Goal: Book appointment/travel/reservation

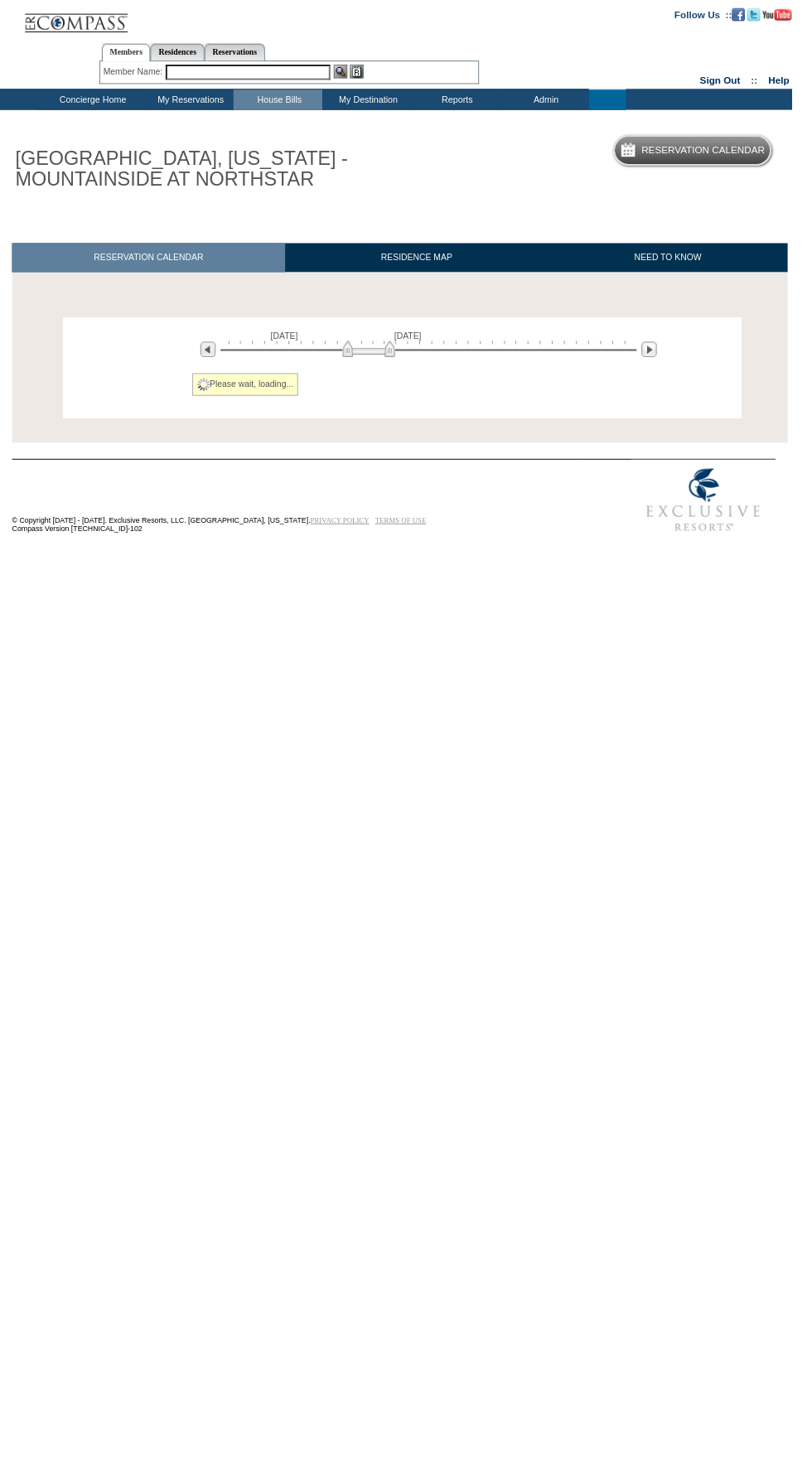
click at [395, 107] on td "My Destination" at bounding box center [376, 102] width 91 height 21
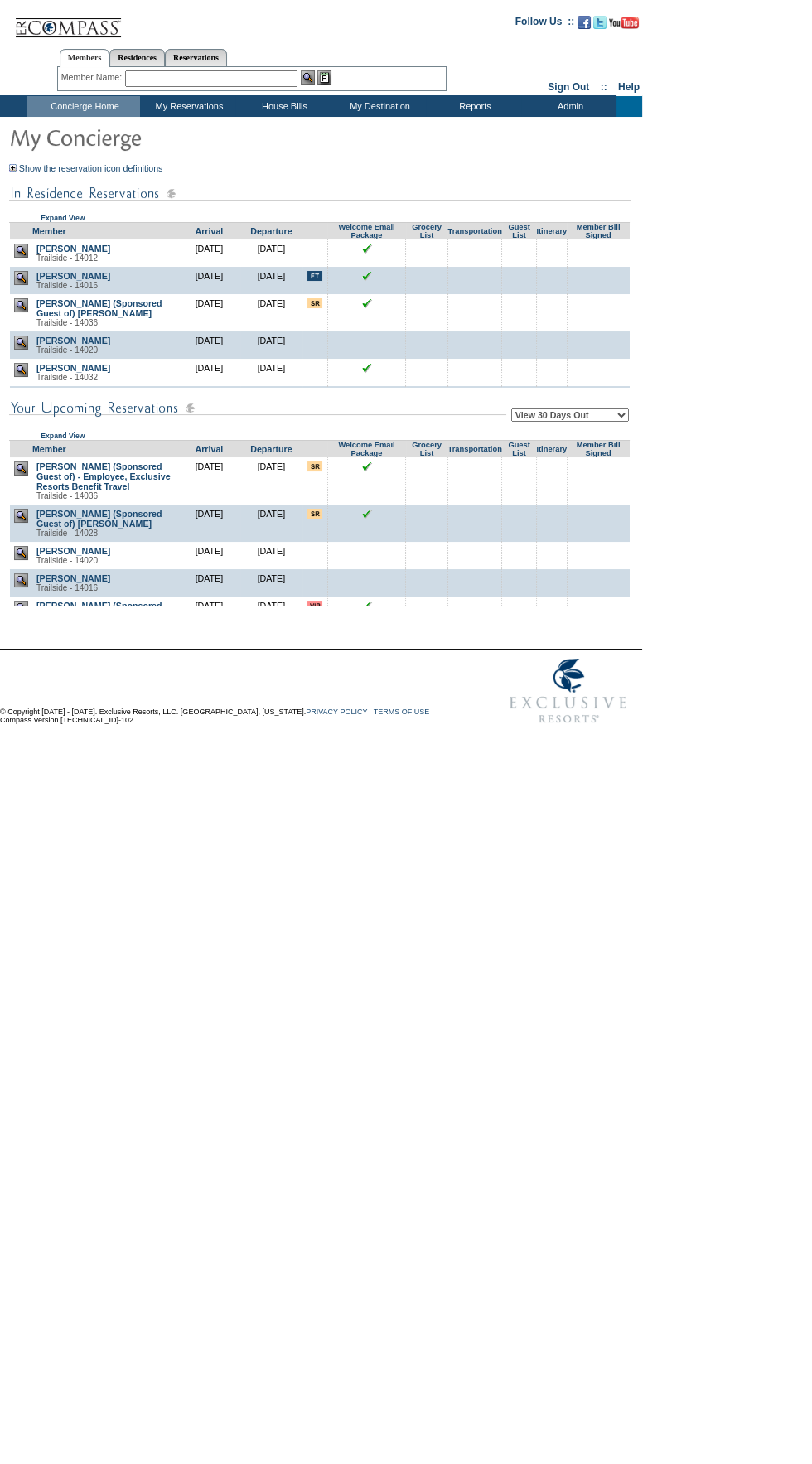
scroll to position [6, 0]
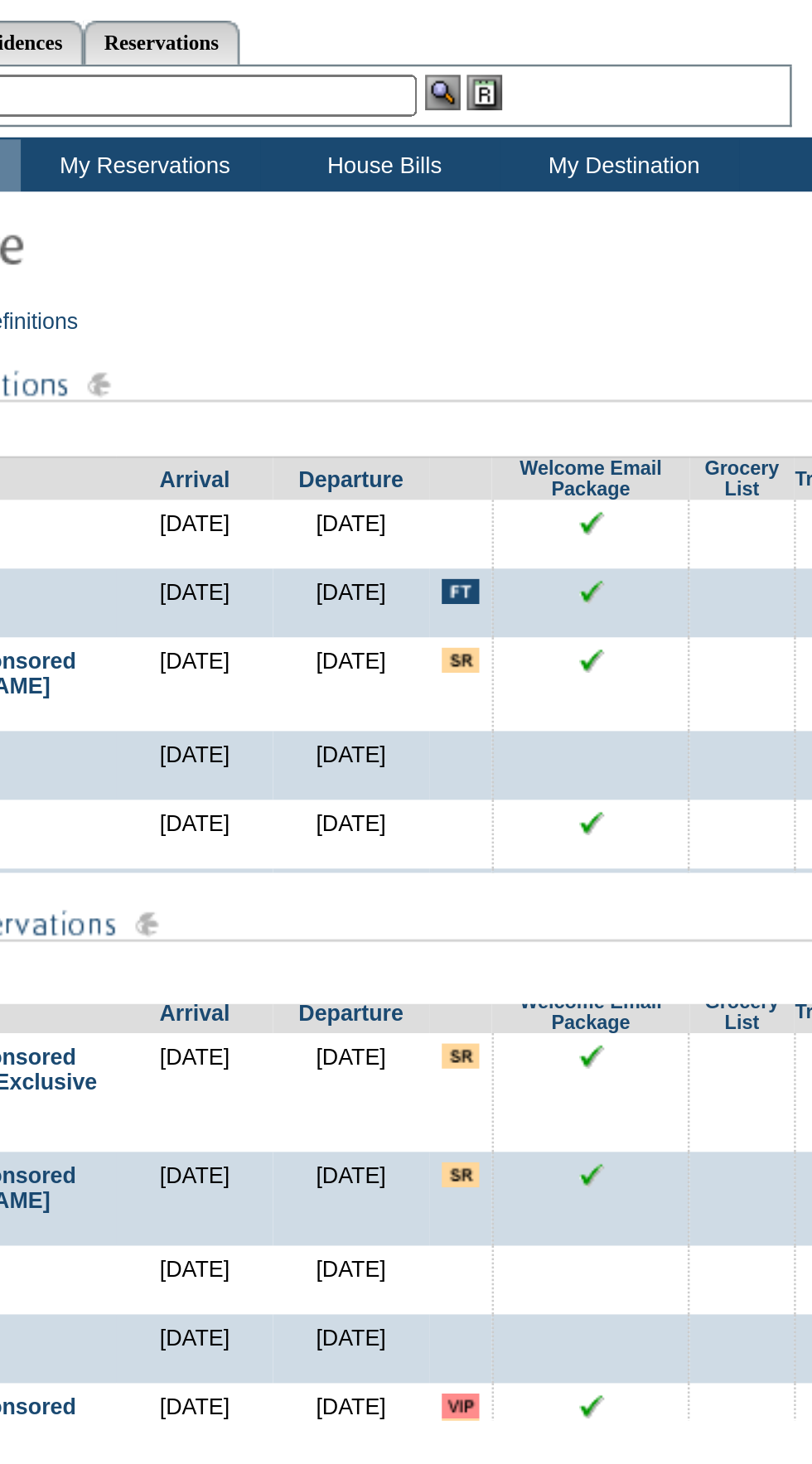
click at [384, 104] on td "My Destination" at bounding box center [378, 107] width 95 height 21
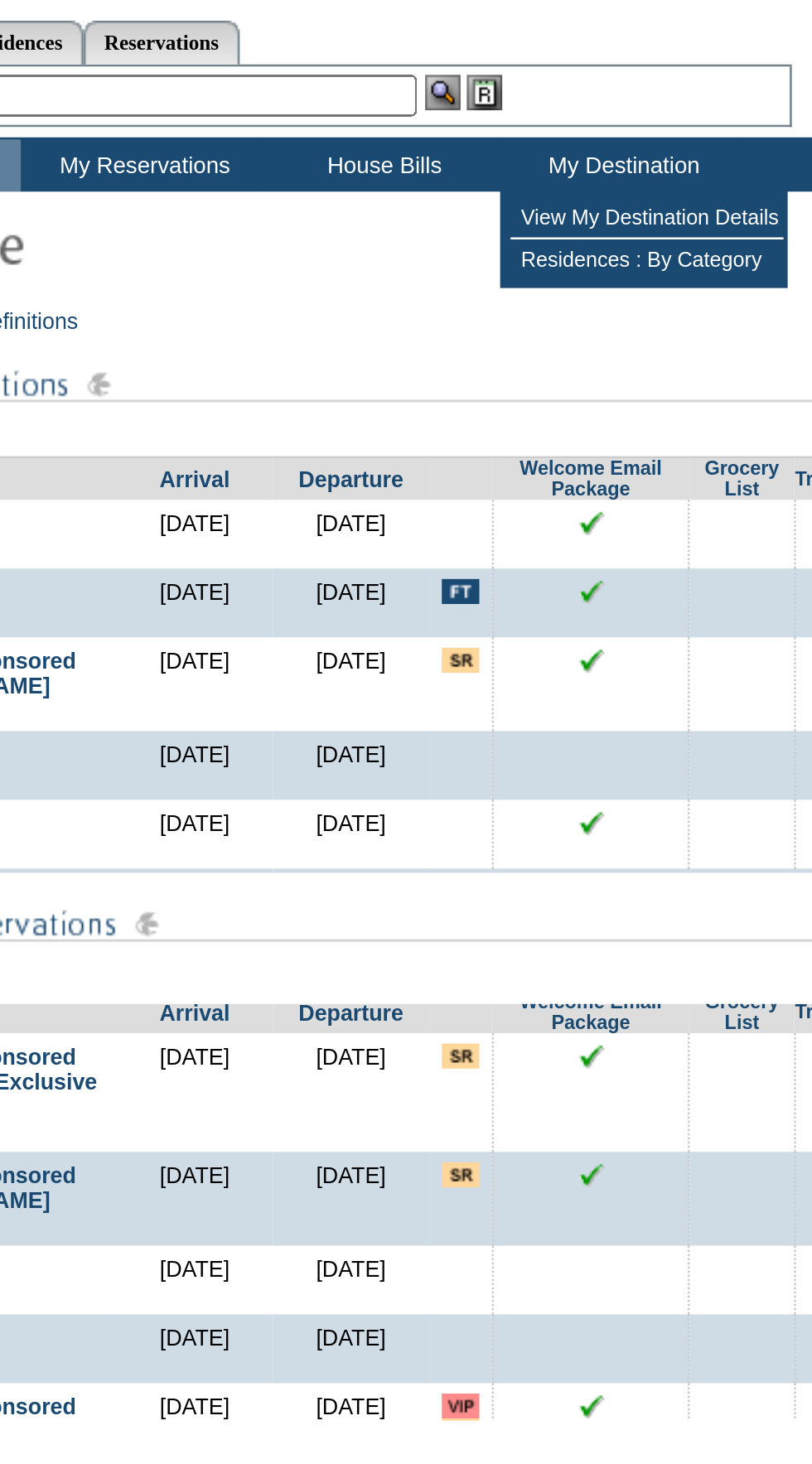
click at [381, 125] on td "View My Destination Details" at bounding box center [389, 127] width 108 height 16
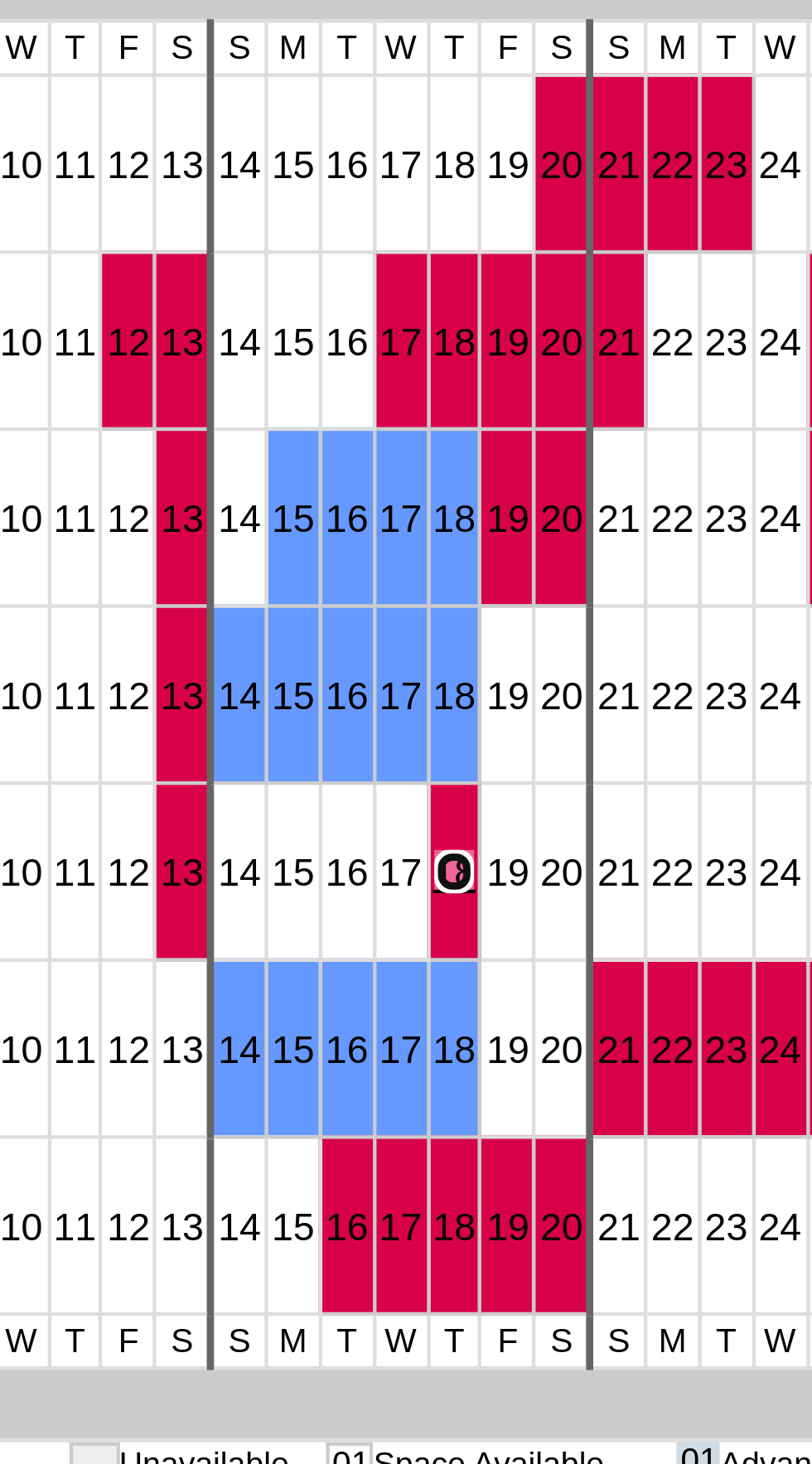
click at [397, 597] on link "18" at bounding box center [402, 602] width 10 height 10
